Goal: Go to known website: Access a specific website the user already knows

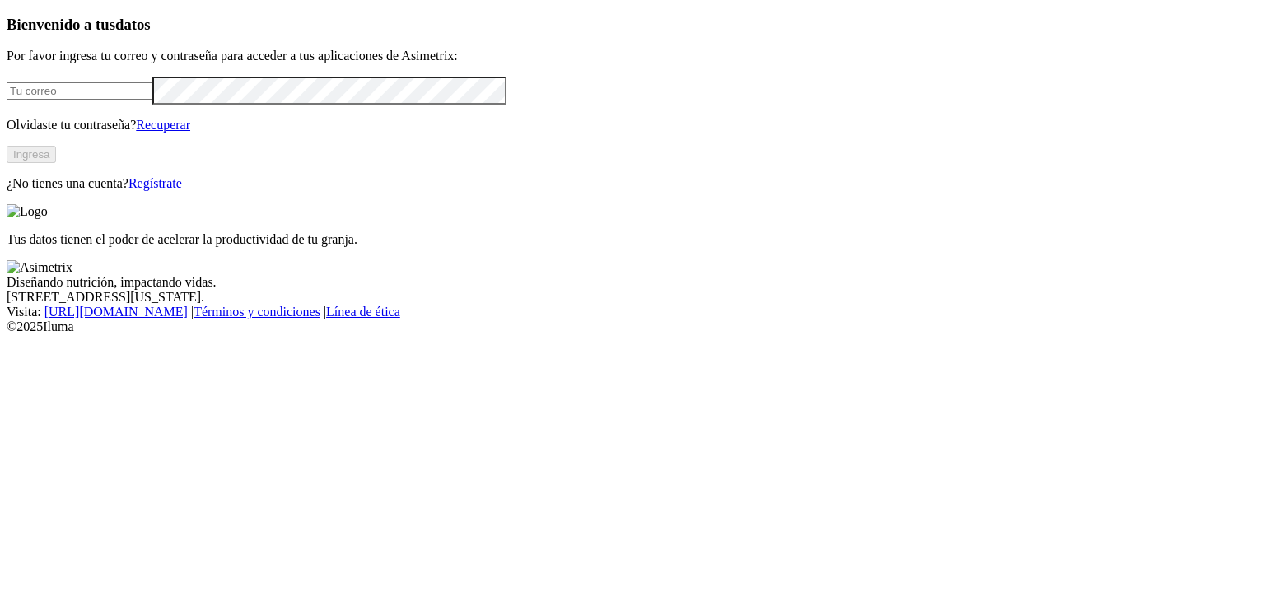
click at [152, 100] on input "email" at bounding box center [80, 90] width 146 height 17
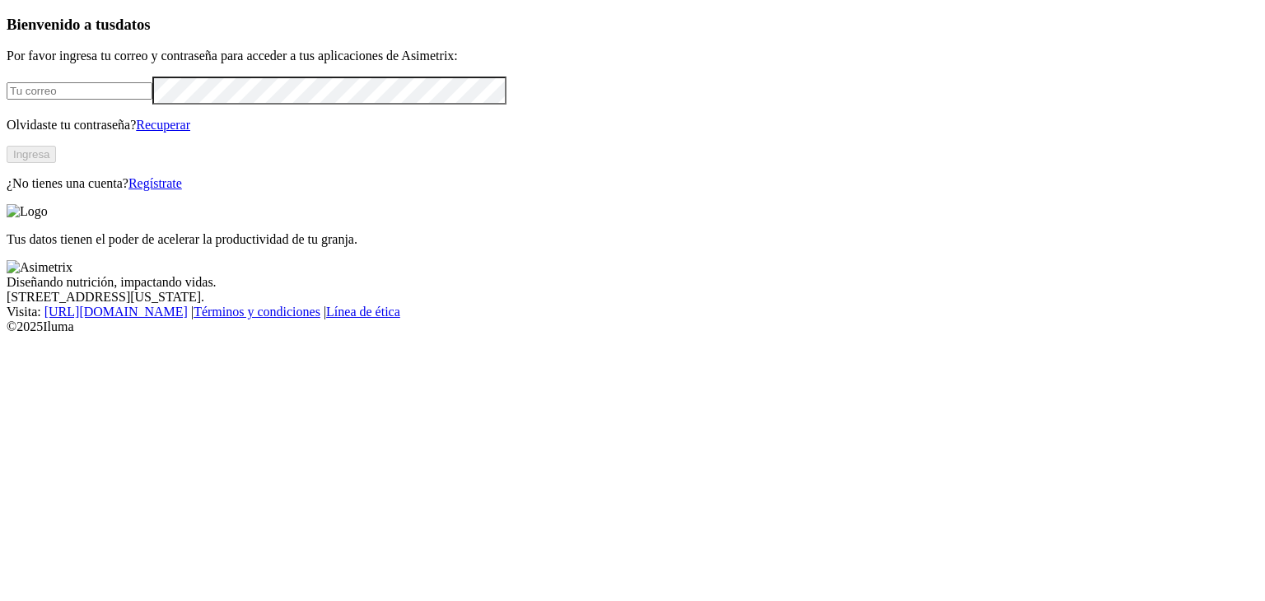
click at [152, 100] on input "email" at bounding box center [80, 90] width 146 height 17
type input "f"
click at [152, 100] on input "email" at bounding box center [80, 90] width 146 height 17
type input "[PERSON_NAME][EMAIL_ADDRESS][DOMAIN_NAME]"
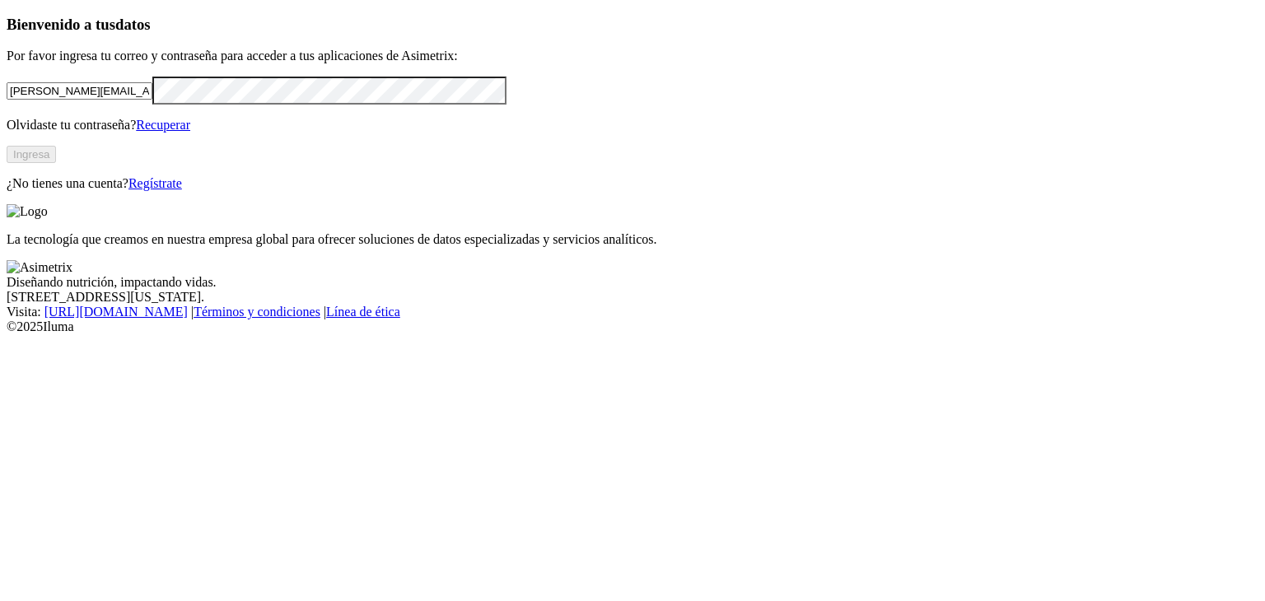
click at [221, 104] on form "[PERSON_NAME][EMAIL_ADDRESS][DOMAIN_NAME]" at bounding box center [632, 90] width 1251 height 27
click at [56, 163] on button "Ingresa" at bounding box center [31, 154] width 49 height 17
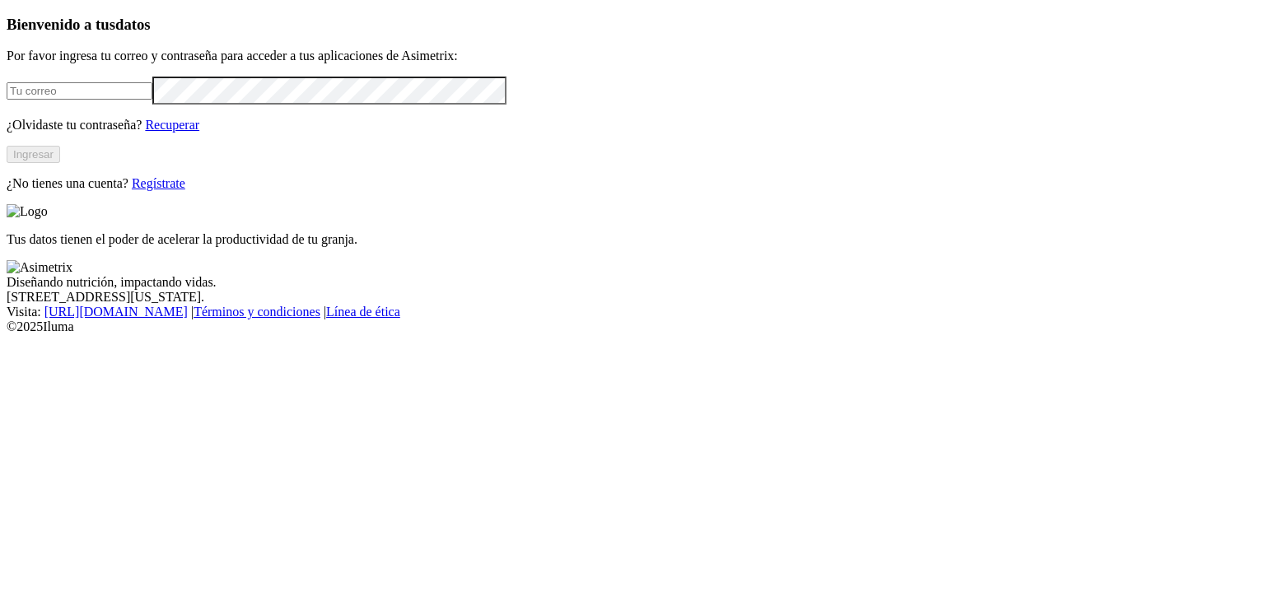
type input "[PERSON_NAME][EMAIL_ADDRESS][DOMAIN_NAME]"
click at [60, 163] on button "Ingresar" at bounding box center [34, 154] width 54 height 17
